Goal: Task Accomplishment & Management: Complete application form

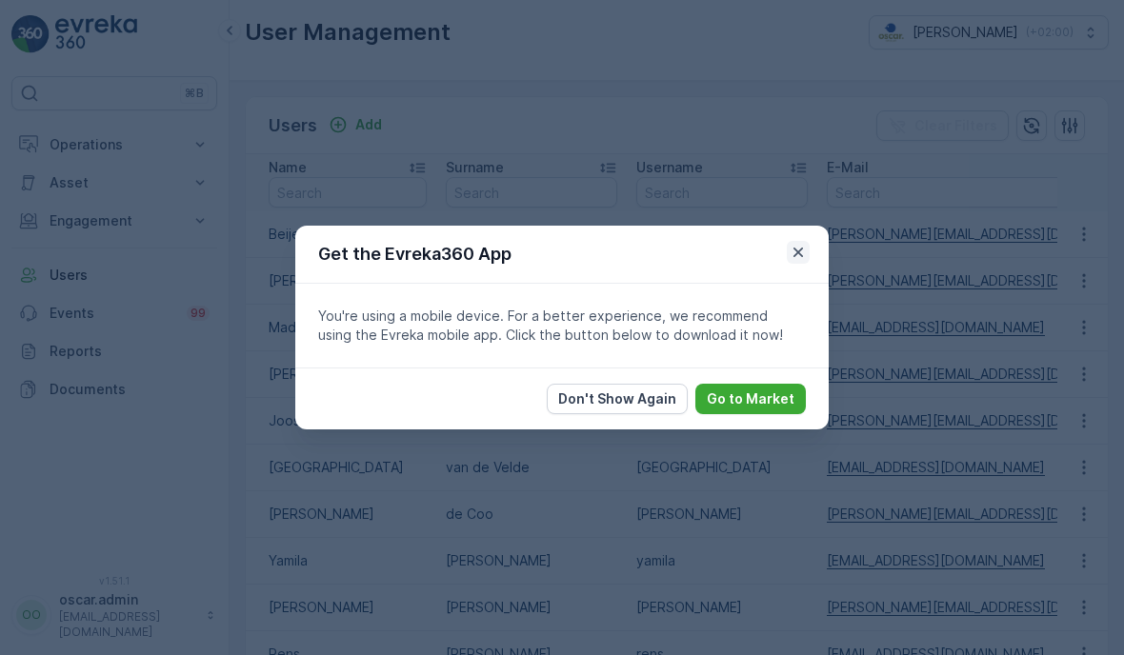
click at [796, 260] on icon "button" at bounding box center [798, 252] width 19 height 19
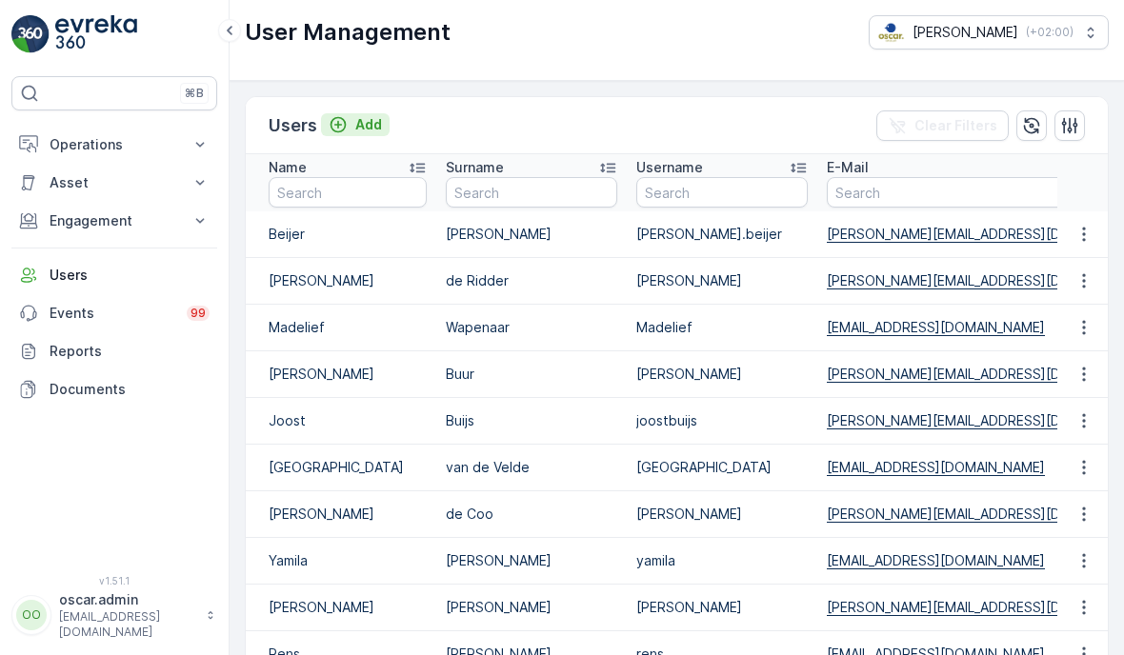
click at [368, 123] on p "Add" at bounding box center [368, 124] width 27 height 19
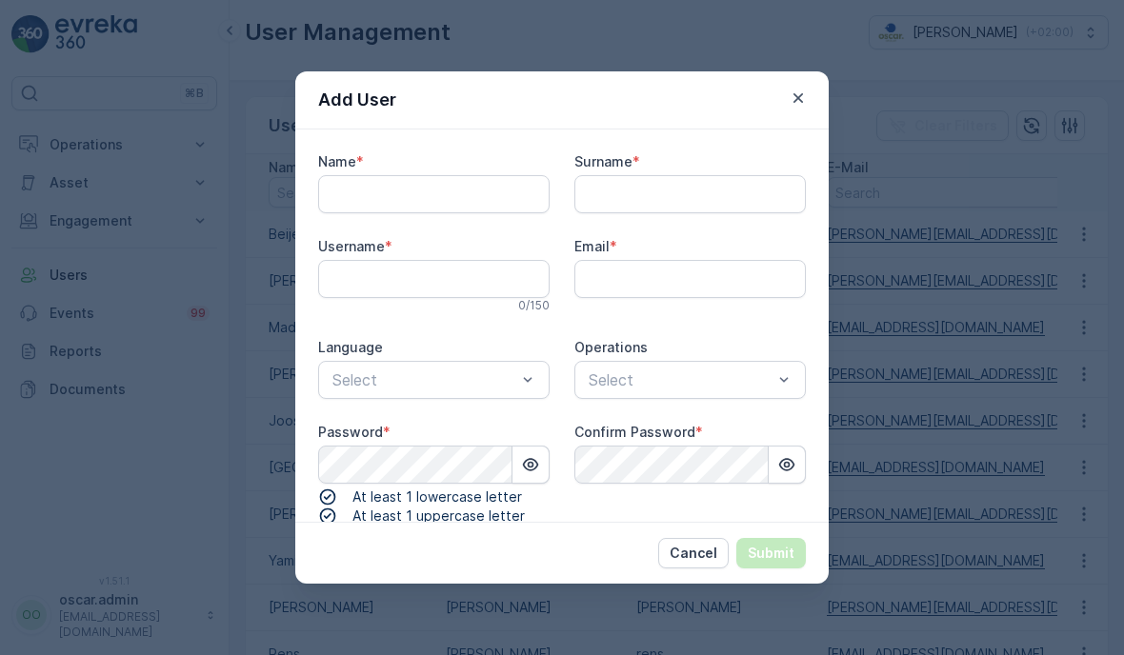
click at [443, 175] on input "Name" at bounding box center [433, 194] width 231 height 38
type input "Meedoen"
type input "Sales"
type input "m"
type input "sales"
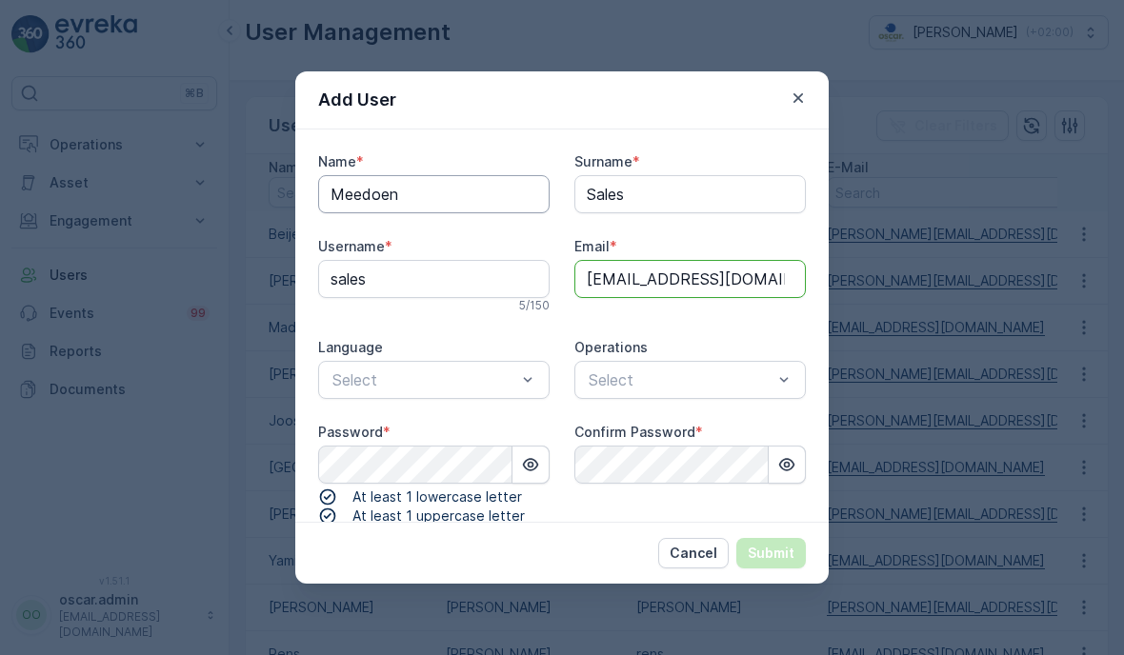
type input "[EMAIL_ADDRESS][DOMAIN_NAME]"
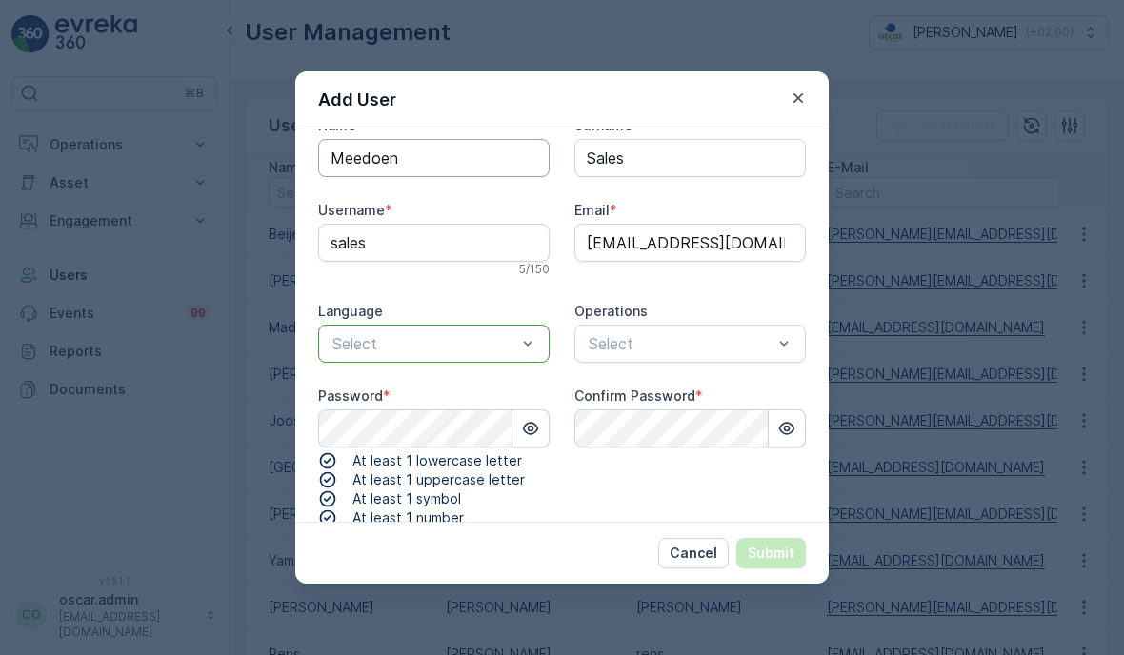
scroll to position [38, 0]
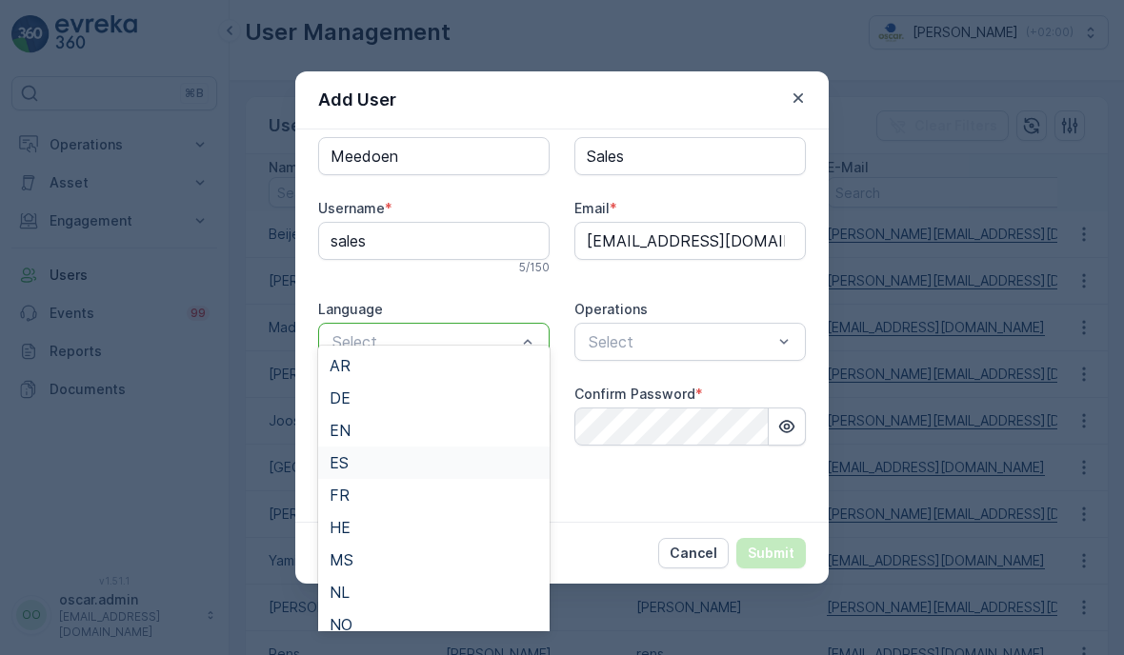
click at [453, 447] on div "ES" at bounding box center [433, 463] width 231 height 32
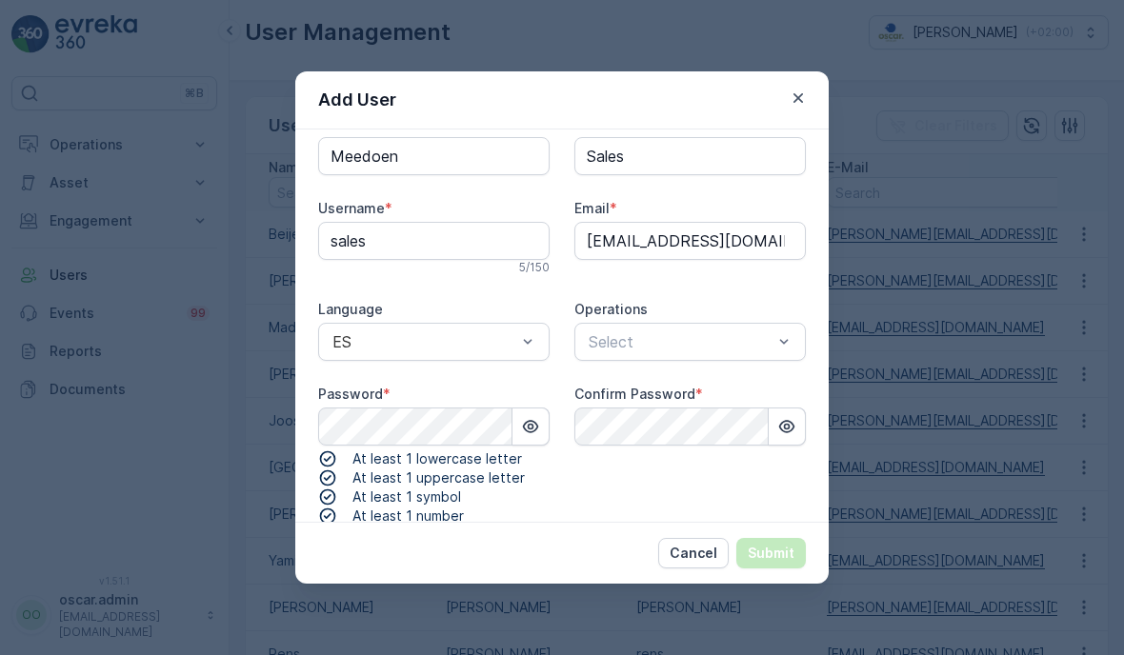
click at [751, 342] on div "Name * Meedoen Surname * Sales Username * sales 5 / 150 Email * [EMAIL_ADDRESS]…" at bounding box center [562, 403] width 488 height 579
click at [638, 373] on span "Amsterdam Collection" at bounding box center [664, 365] width 156 height 17
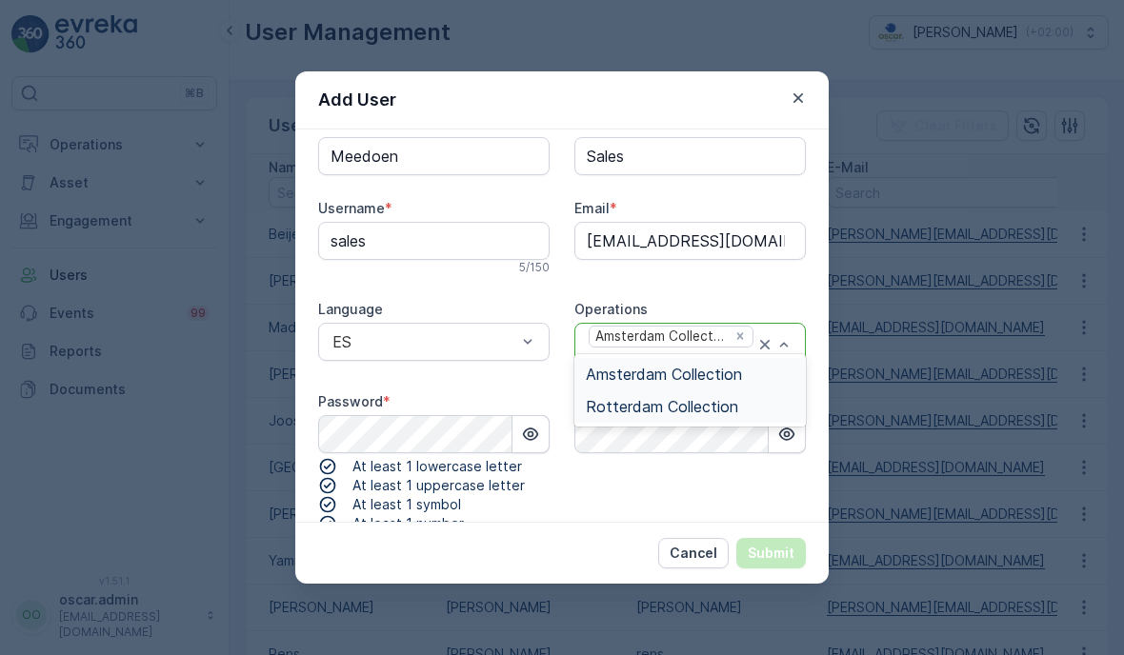
click at [737, 401] on div "Rotterdam Collection" at bounding box center [690, 406] width 209 height 17
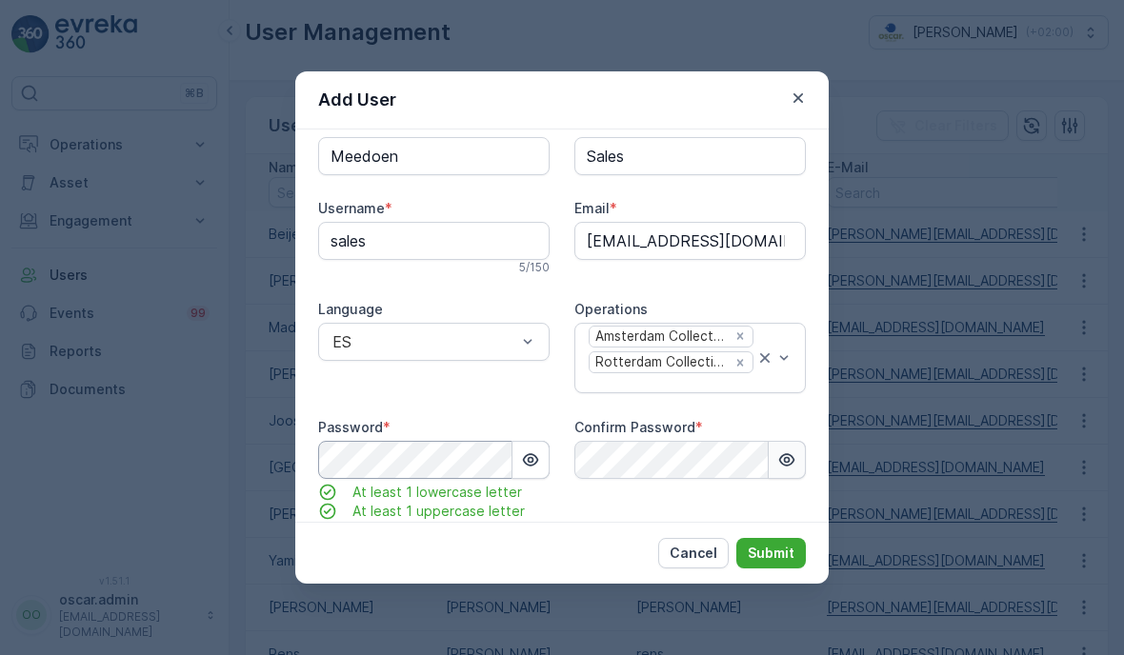
click at [790, 441] on button "button" at bounding box center [787, 460] width 37 height 38
click at [532, 450] on icon "button" at bounding box center [530, 459] width 19 height 19
click at [784, 563] on p "Submit" at bounding box center [771, 553] width 47 height 19
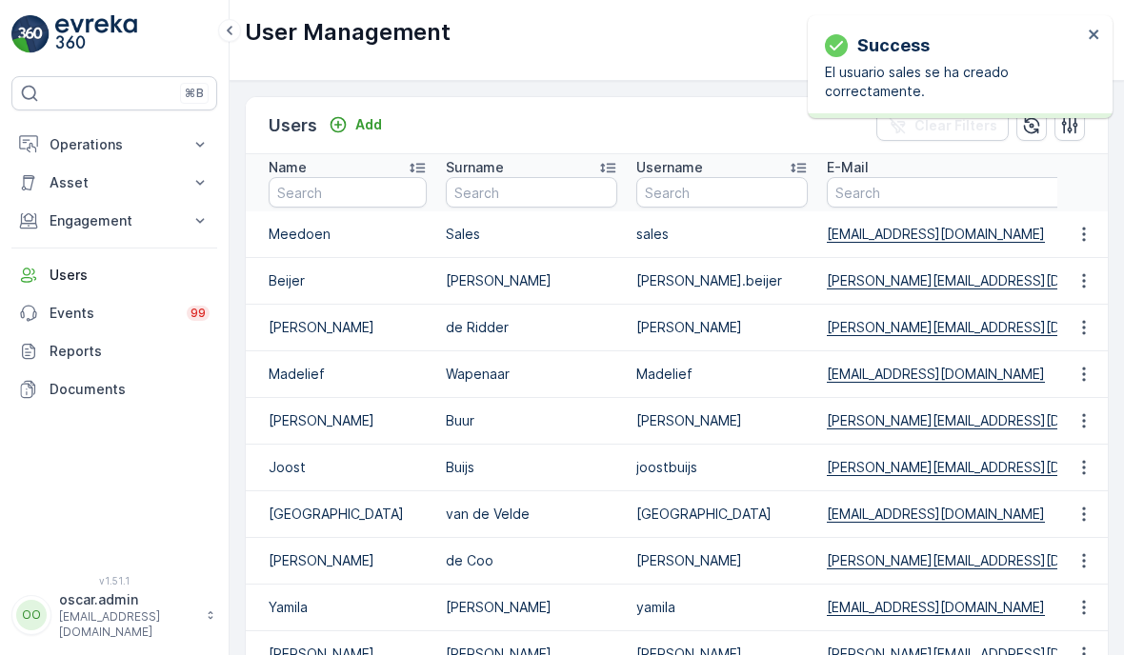
click at [314, 228] on p "Meedoen" at bounding box center [348, 234] width 158 height 19
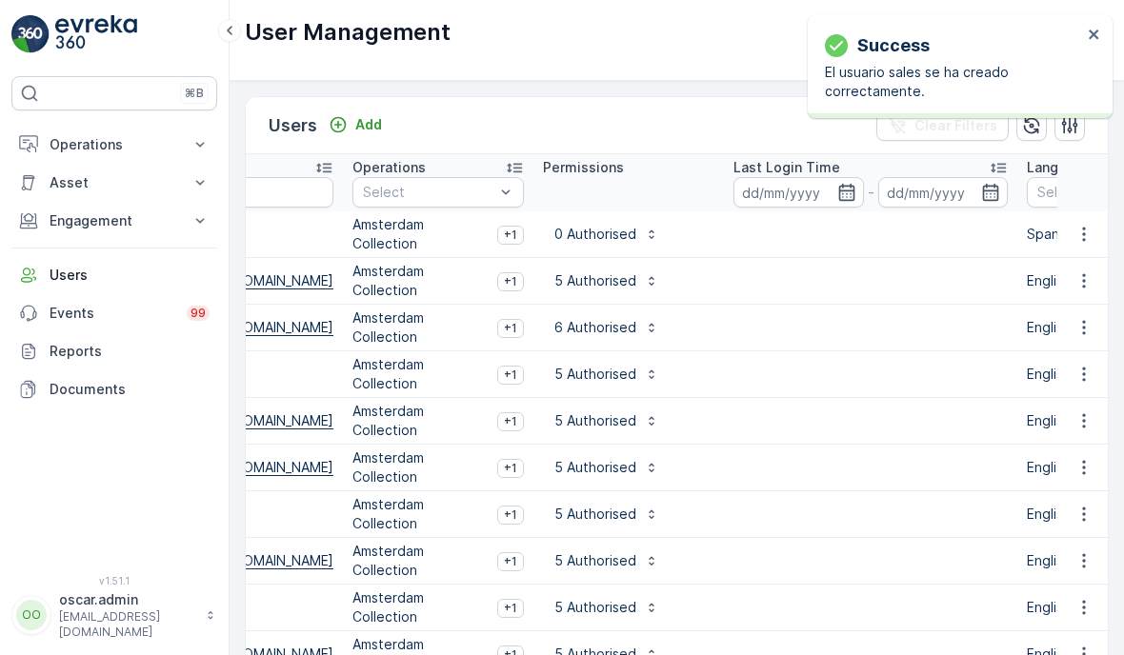
scroll to position [0, 816]
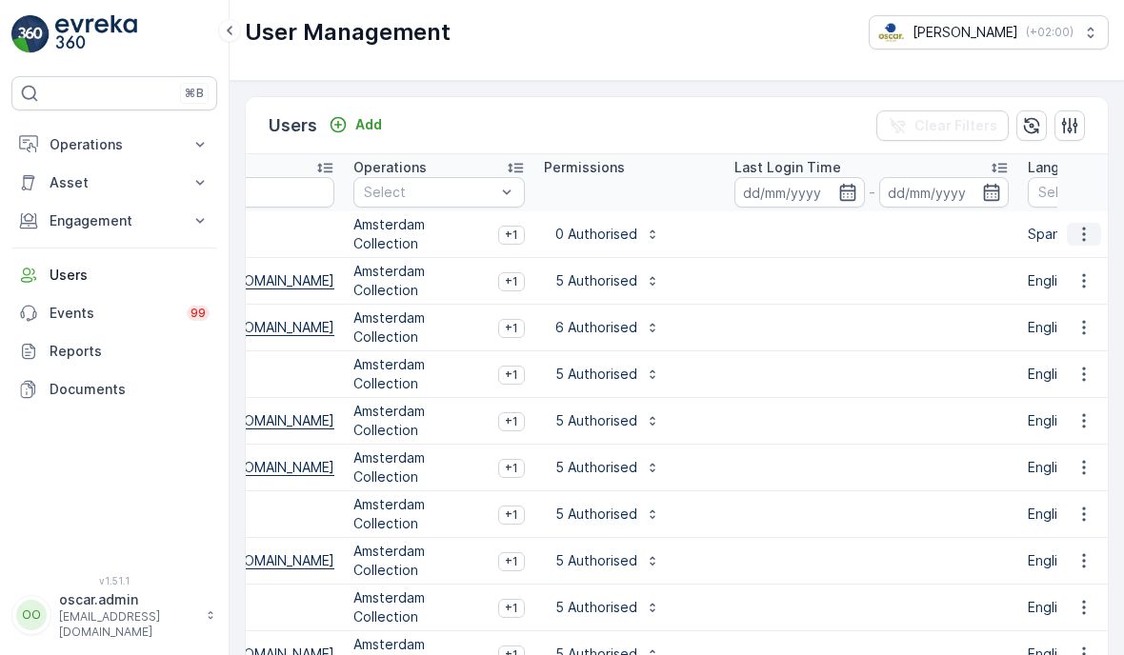
click at [1067, 232] on button "button" at bounding box center [1084, 234] width 34 height 23
click at [1089, 196] on span "Edit User" at bounding box center [1084, 186] width 58 height 19
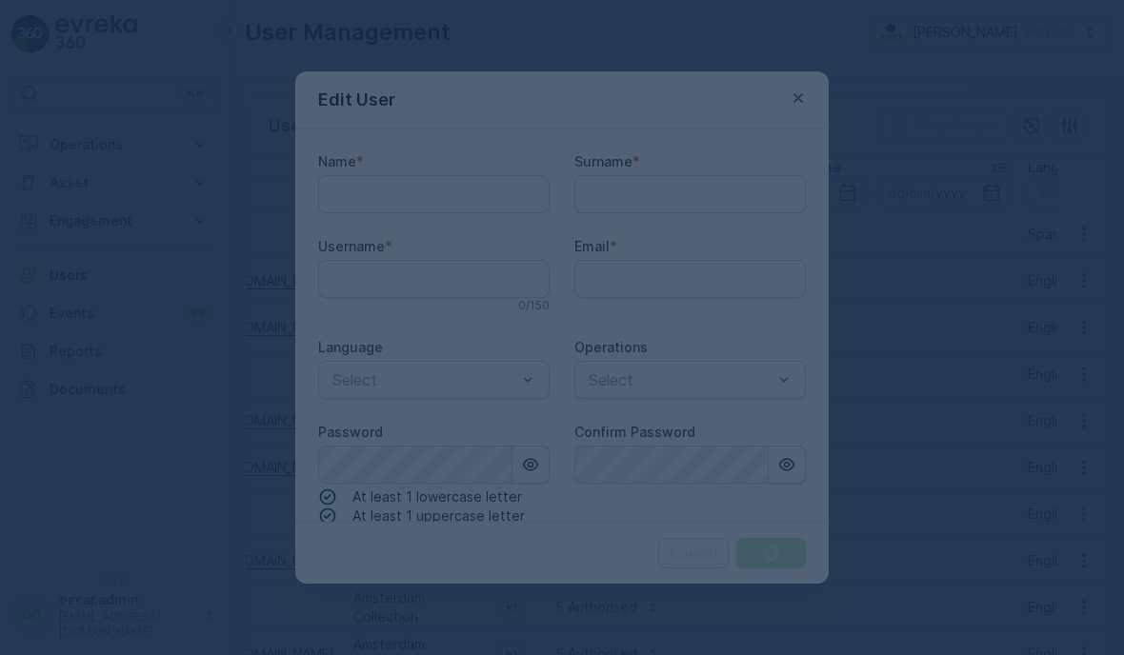
type input "Meedoen"
type input "Sales"
type input "sales"
type input "[EMAIL_ADDRESS][DOMAIN_NAME]"
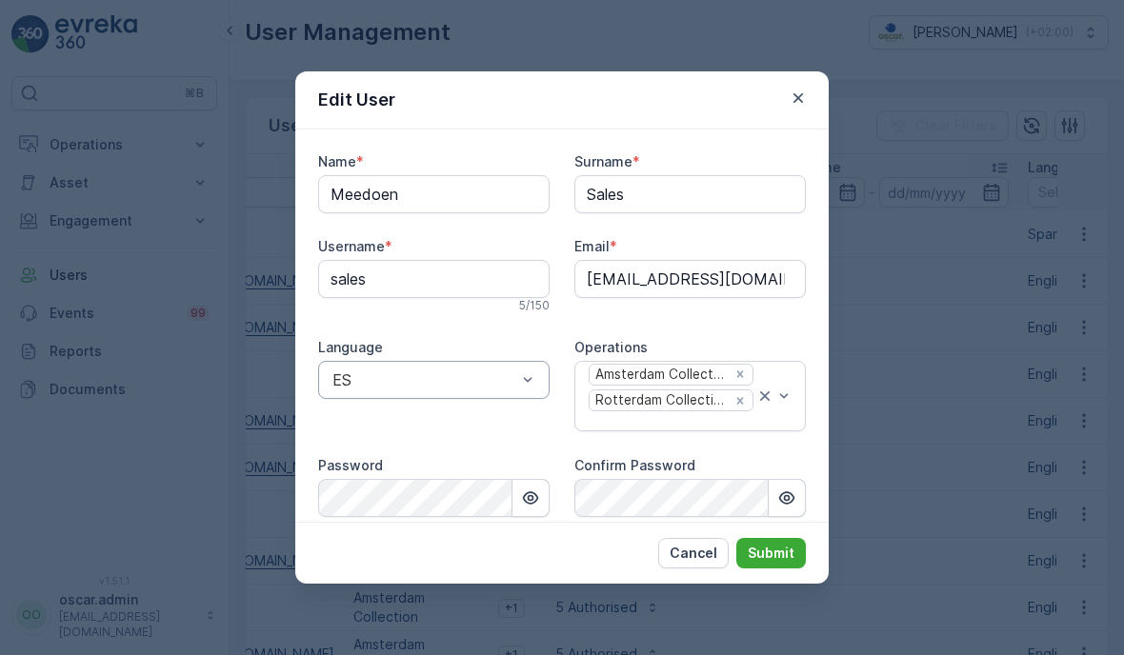
click at [534, 368] on div at bounding box center [527, 380] width 19 height 36
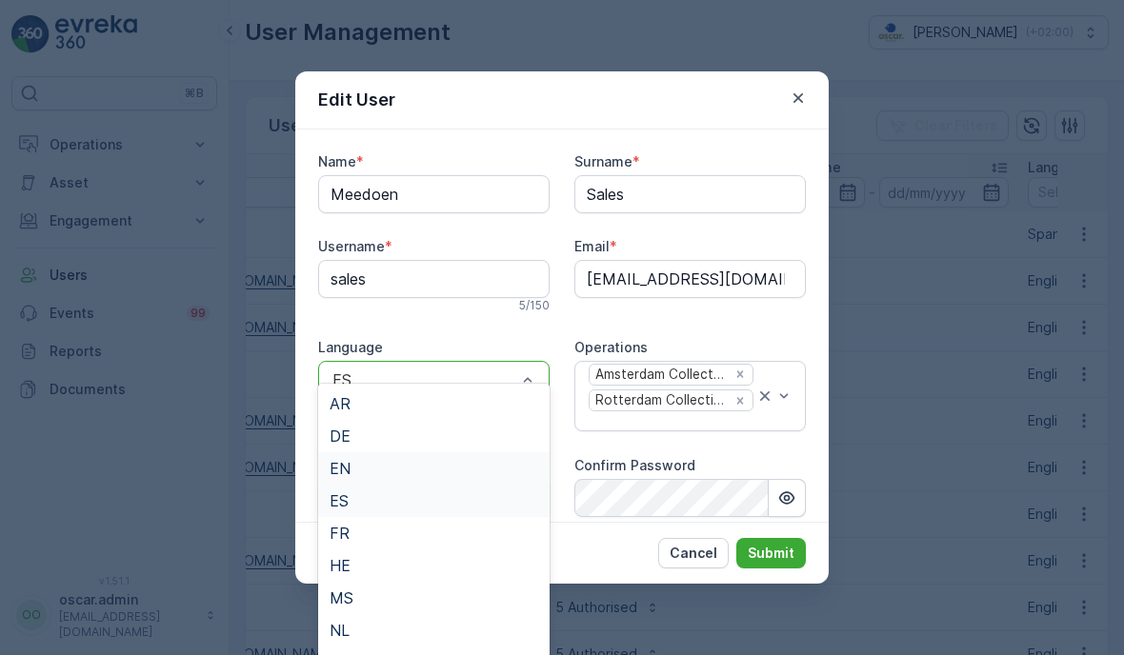
click at [339, 470] on span "EN" at bounding box center [340, 468] width 21 height 17
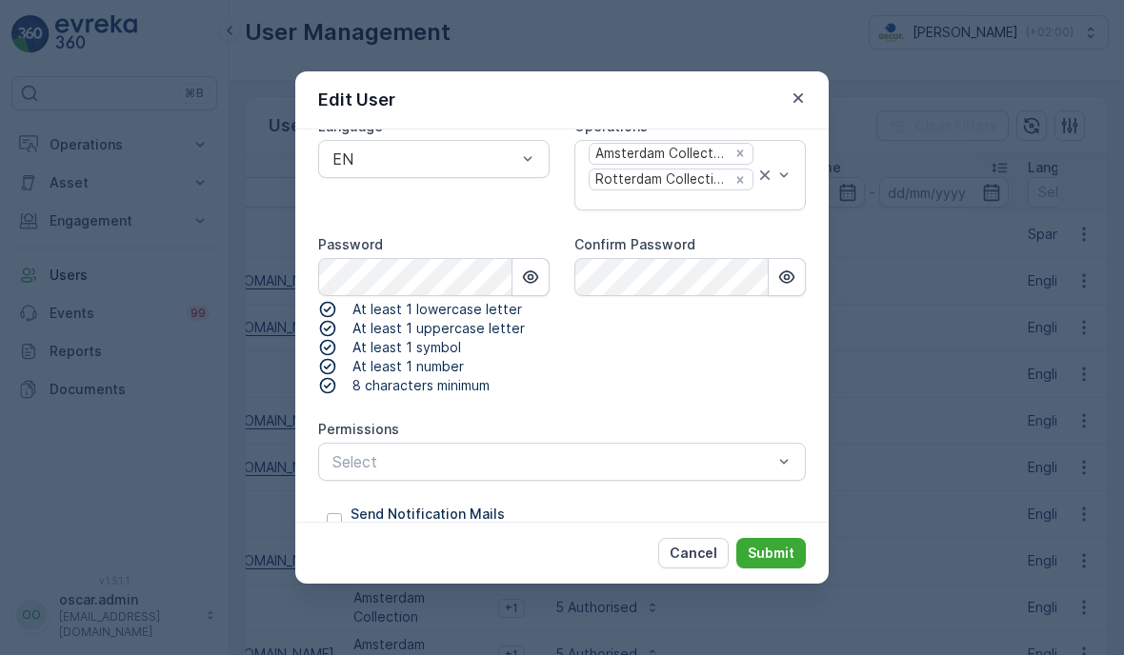
scroll to position [220, 0]
click at [603, 462] on div "Name * Meedoen Surname * Sales Username * sales 5 / 150 Email * [EMAIL_ADDRESS]…" at bounding box center [562, 238] width 488 height 612
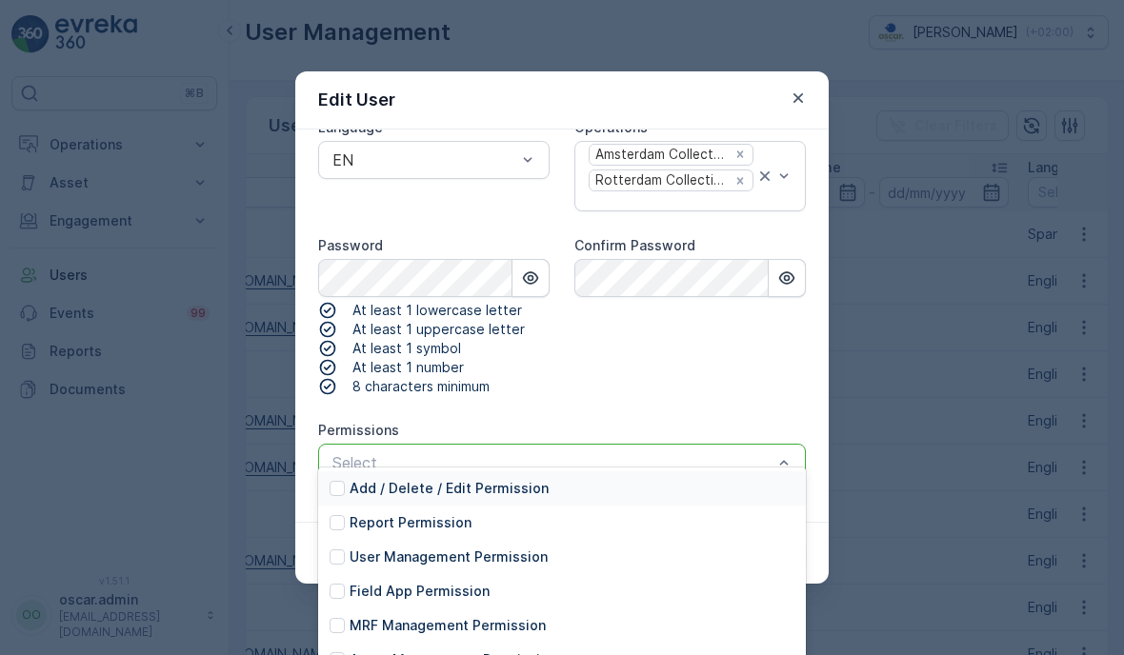
click at [603, 457] on div "Select" at bounding box center [562, 463] width 488 height 38
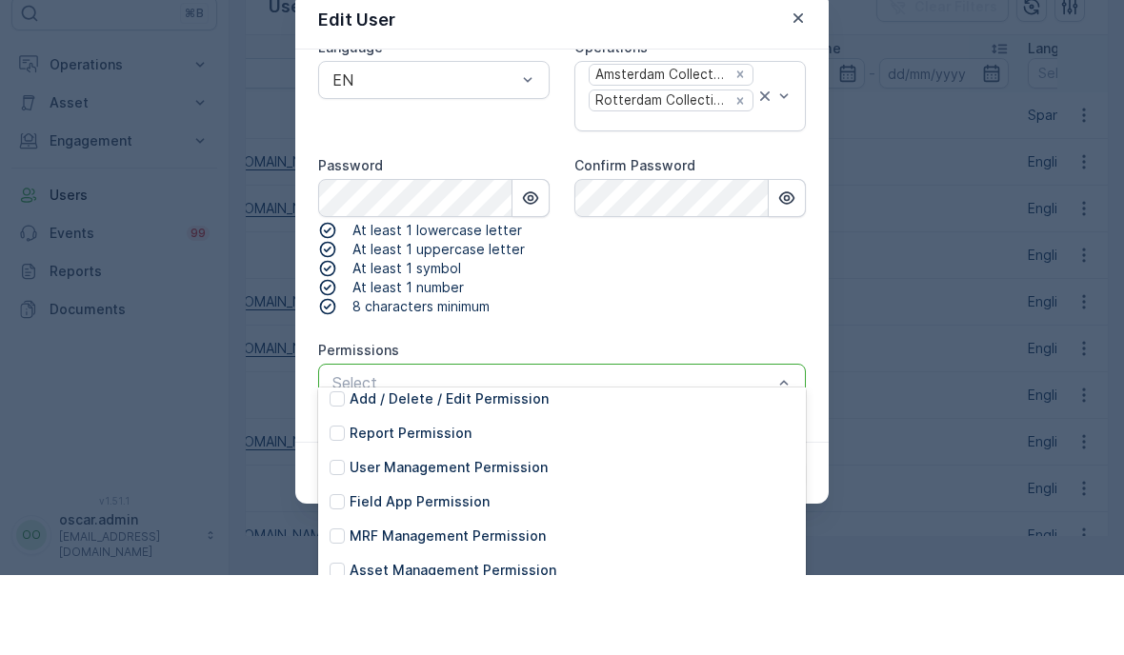
scroll to position [0, 0]
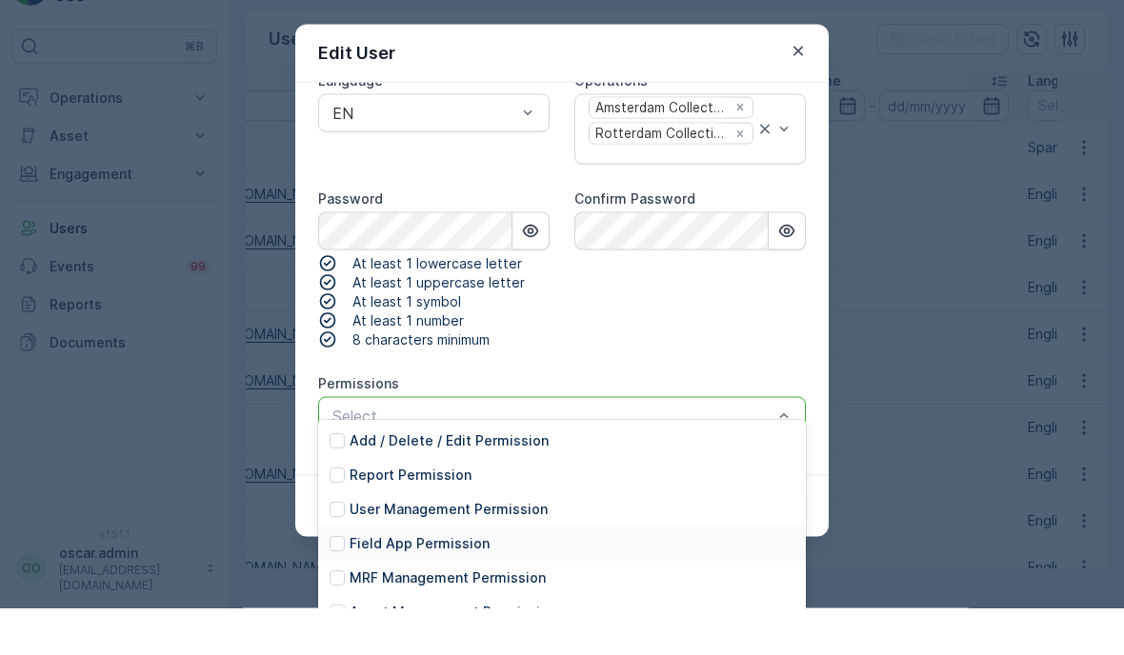
click at [210, 418] on div "Edit User Name * Meedoen Surname * Sales Username * sales 5 / 150 Email * [EMAI…" at bounding box center [562, 327] width 1124 height 655
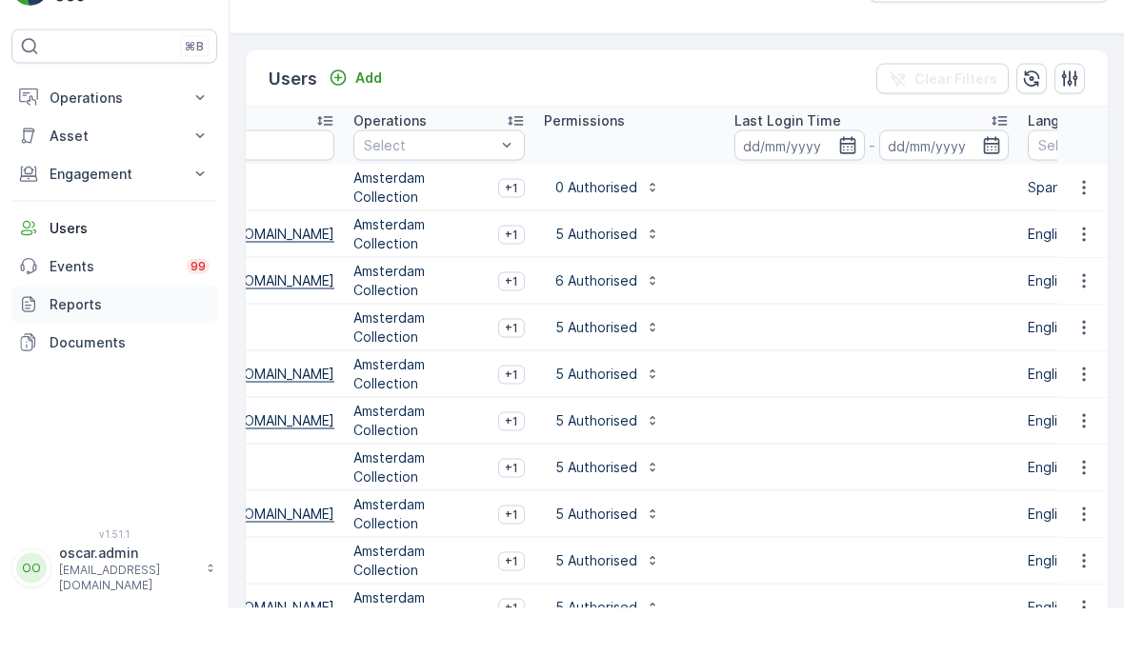
scroll to position [76, 0]
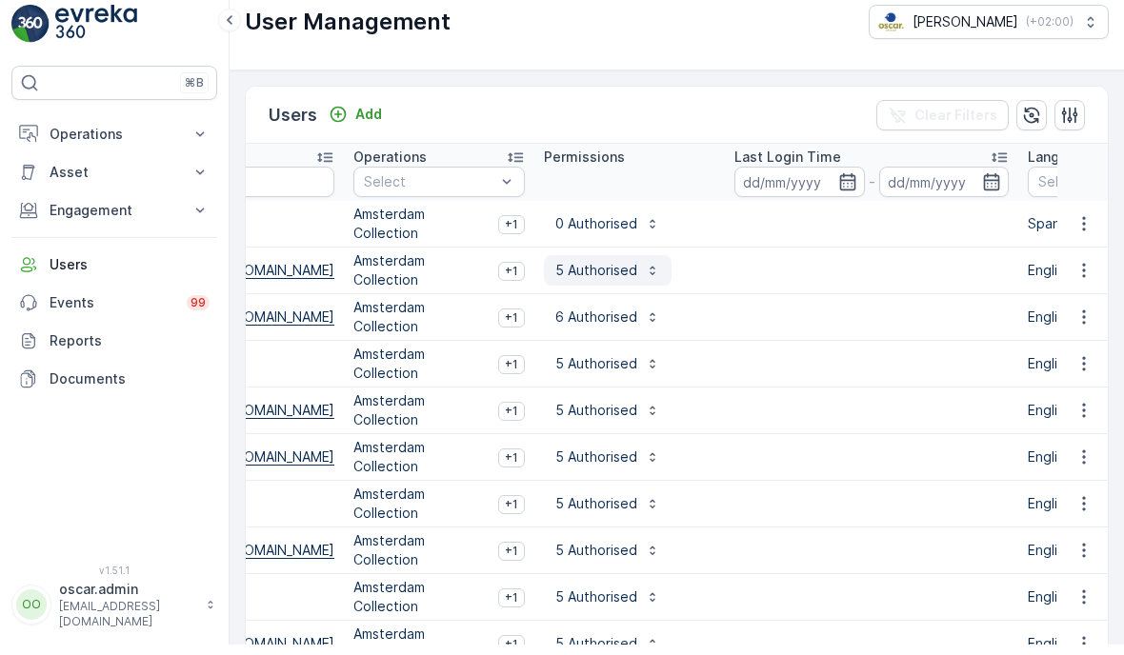
click at [555, 271] on p "5 Authorised" at bounding box center [596, 280] width 82 height 19
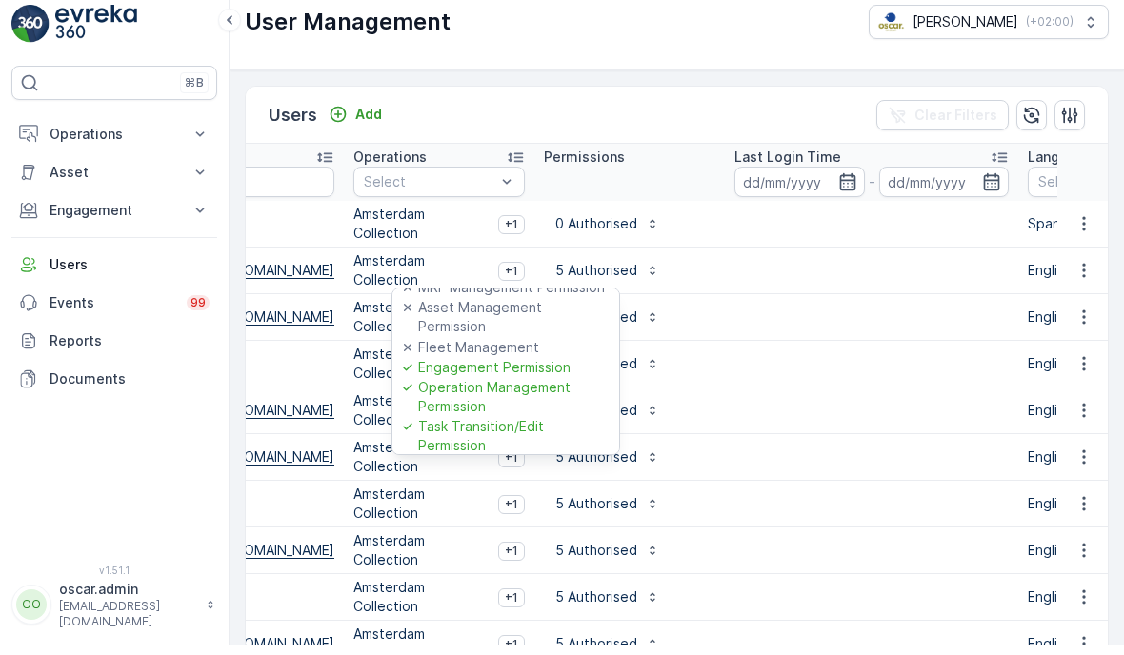
scroll to position [100, 0]
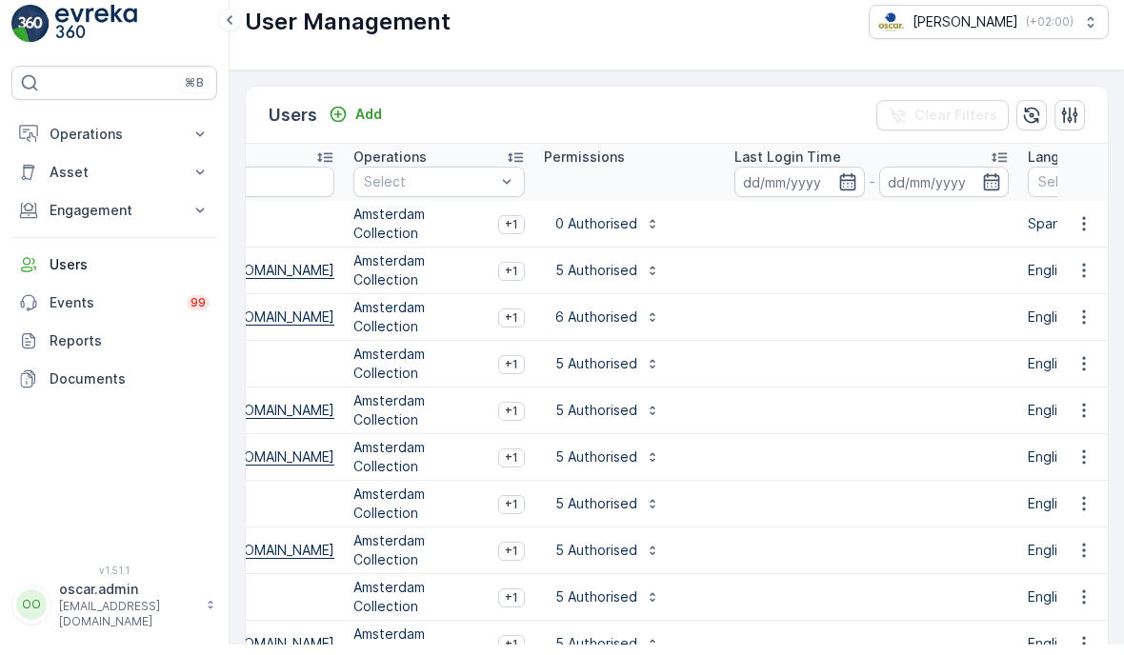
click at [1080, 211] on td at bounding box center [1082, 234] width 51 height 47
click at [1083, 225] on icon "button" at bounding box center [1083, 234] width 19 height 19
click at [1068, 178] on span "Edit User" at bounding box center [1084, 186] width 58 height 19
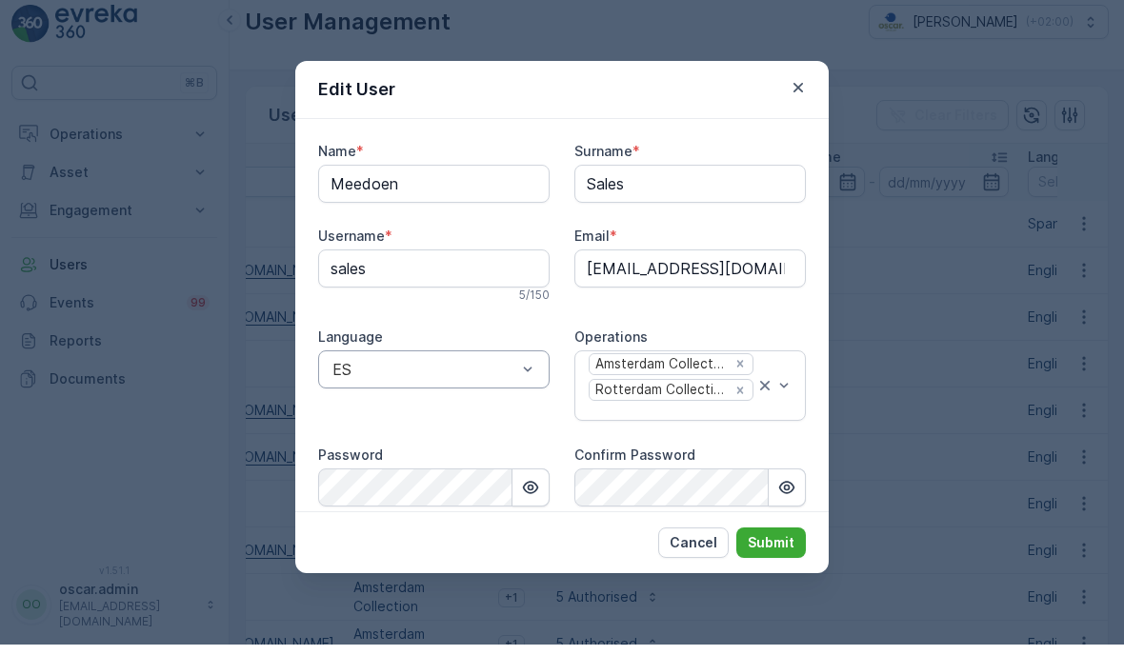
click at [443, 361] on div "ES" at bounding box center [433, 380] width 231 height 38
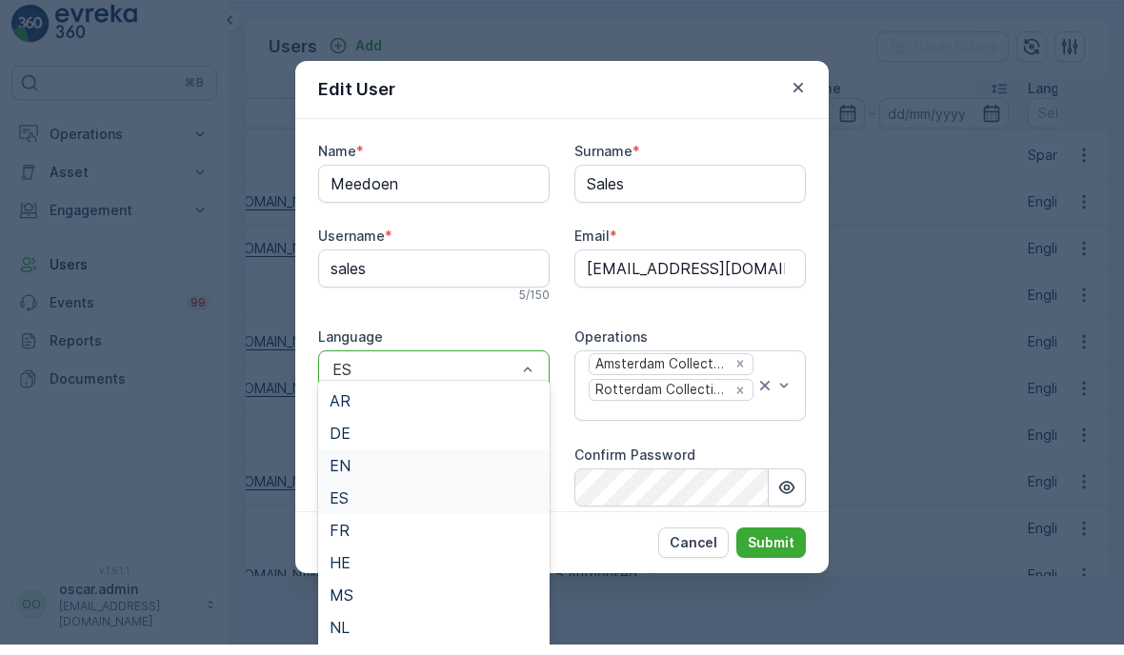
click at [376, 468] on div "EN" at bounding box center [434, 476] width 209 height 17
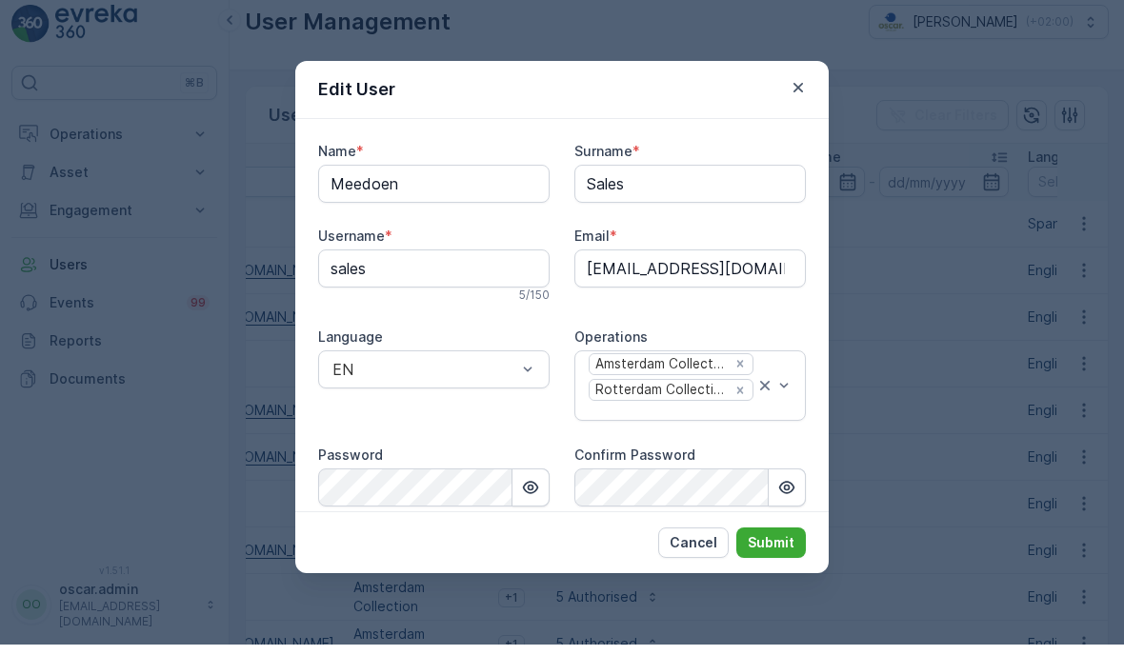
click at [400, 456] on div "Password" at bounding box center [433, 465] width 231 height 19
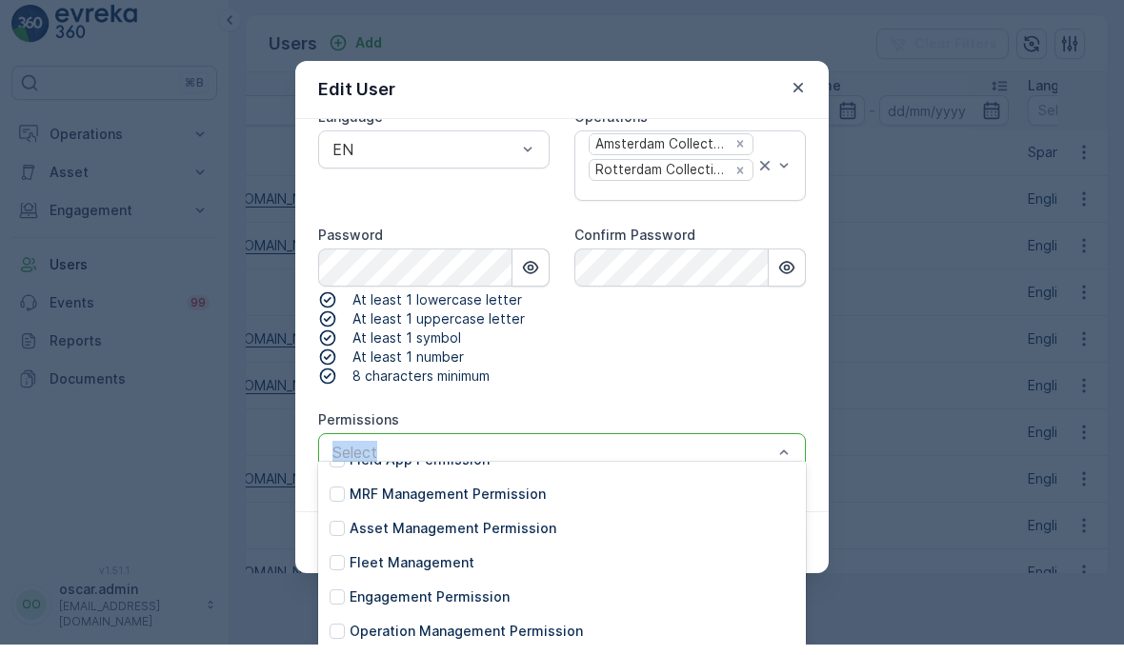
scroll to position [215, 0]
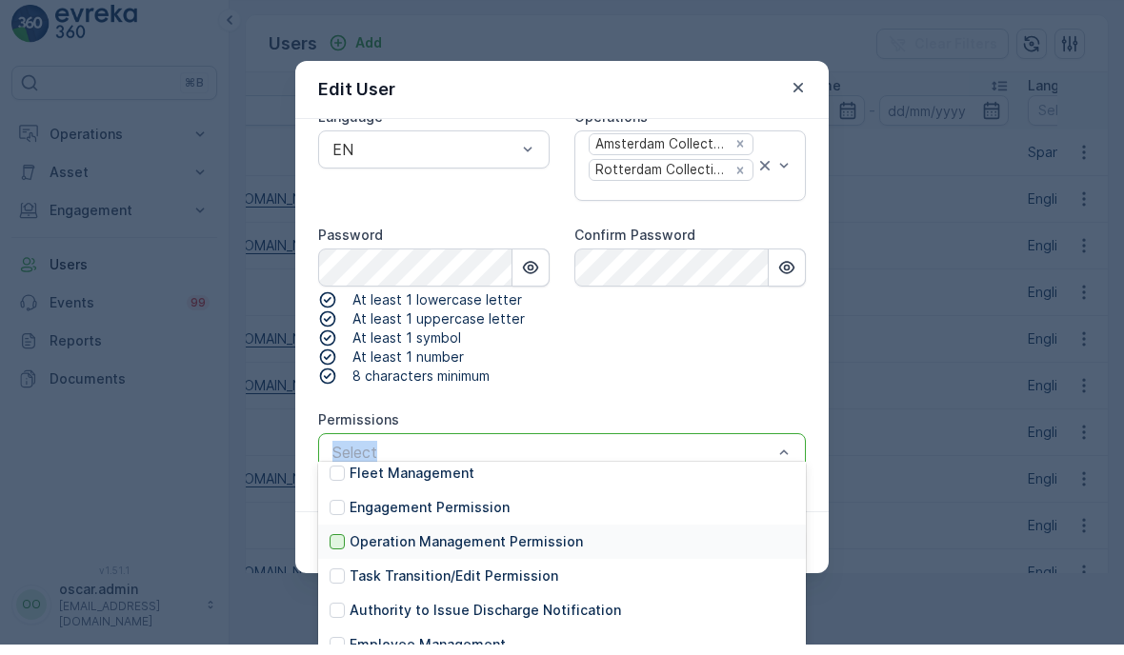
click at [344, 545] on div at bounding box center [337, 552] width 15 height 15
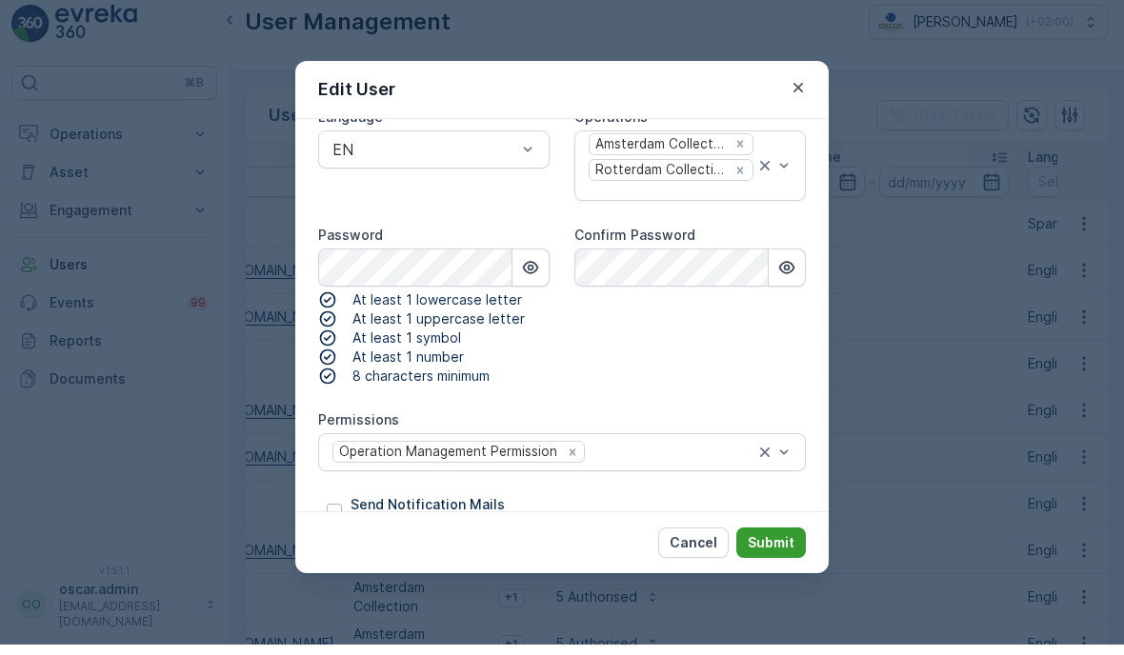
click at [771, 563] on p "Submit" at bounding box center [771, 553] width 47 height 19
